Goal: Use online tool/utility: Utilize a website feature to perform a specific function

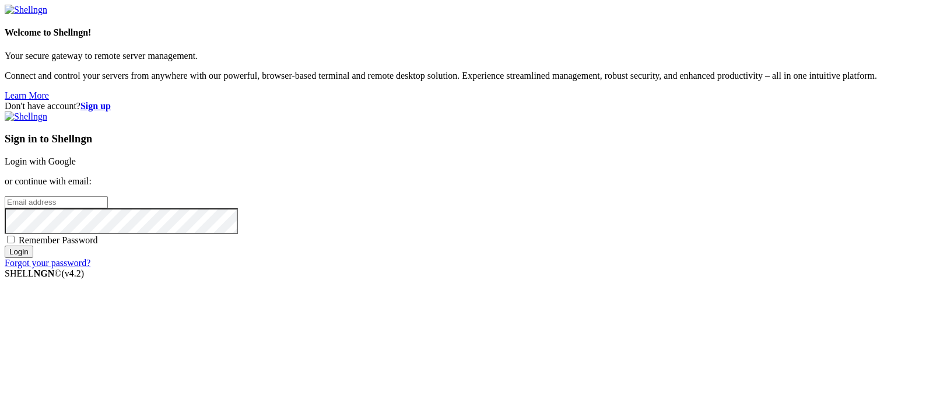
click at [76, 156] on link "Login with Google" at bounding box center [40, 161] width 71 height 10
